Goal: Task Accomplishment & Management: Use online tool/utility

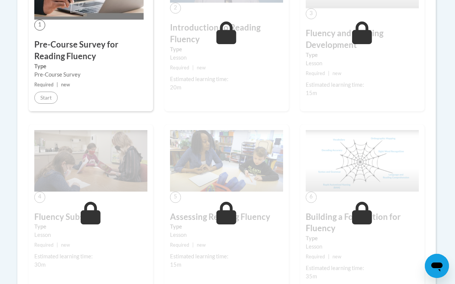
scroll to position [0, 1]
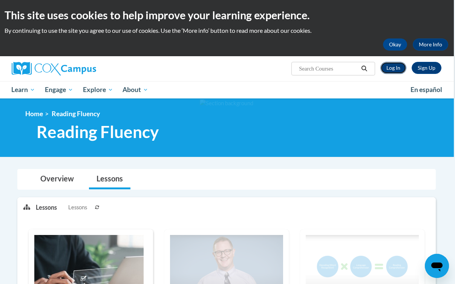
click at [394, 63] on link "Log In" at bounding box center [394, 68] width 26 height 12
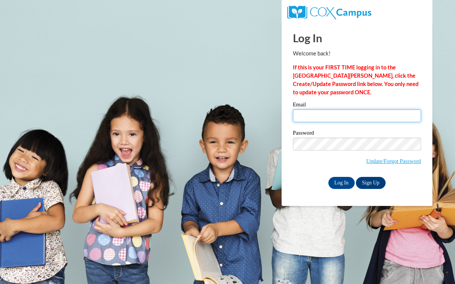
click at [347, 113] on input "Email" at bounding box center [357, 115] width 128 height 13
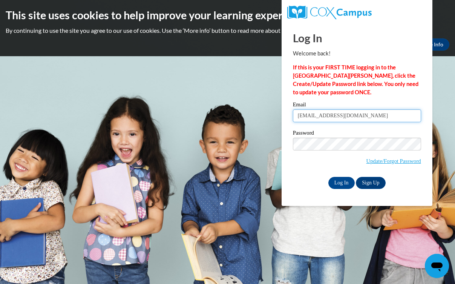
type input "[EMAIL_ADDRESS][DOMAIN_NAME]"
click at [350, 115] on input "ehansen@waukesha.k12.wi.us" at bounding box center [357, 115] width 128 height 13
click at [351, 189] on div "Log In Welcome back! If this is your FIRST TIME logging in to the NEW Cox Campu…" at bounding box center [357, 114] width 162 height 183
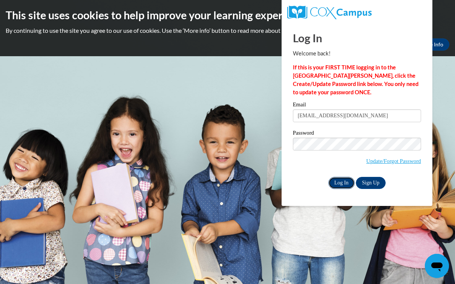
click at [342, 182] on input "Log In" at bounding box center [341, 183] width 26 height 12
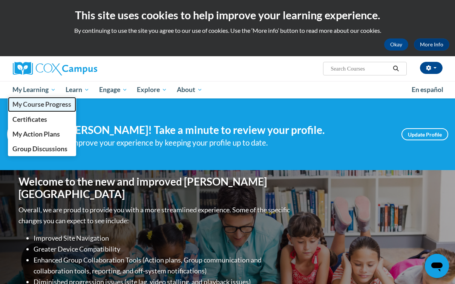
click at [44, 106] on span "My Course Progress" at bounding box center [41, 104] width 59 height 8
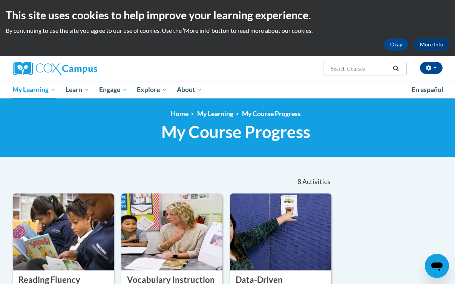
scroll to position [183, 0]
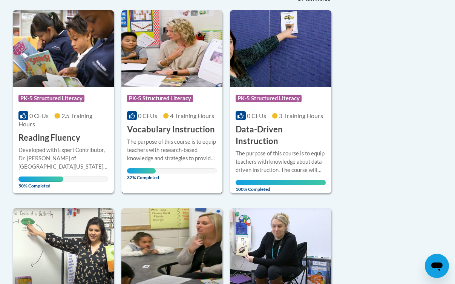
click at [165, 138] on div "The purpose of this course is to equip teachers with research-based knowledge a…" at bounding box center [172, 150] width 90 height 25
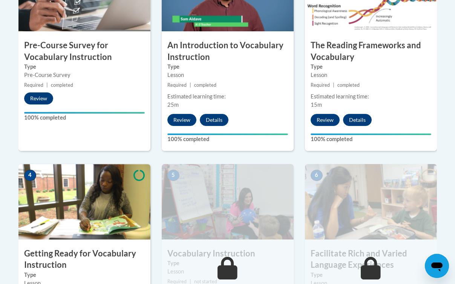
scroll to position [432, 0]
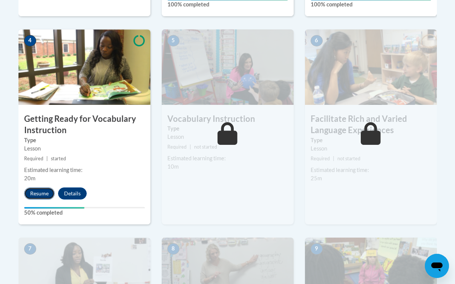
click at [26, 191] on button "Resume" at bounding box center [39, 193] width 31 height 12
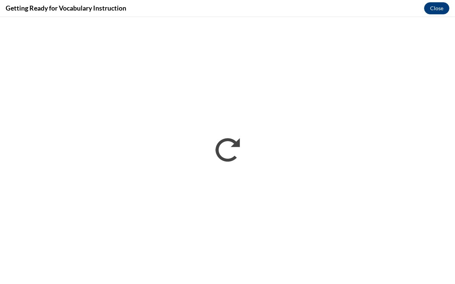
scroll to position [0, 0]
